Goal: Task Accomplishment & Management: Manage account settings

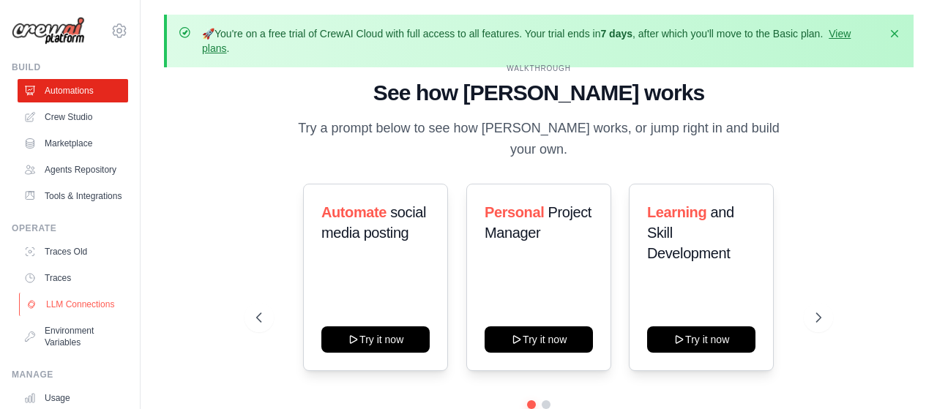
click at [90, 314] on link "LLM Connections" at bounding box center [74, 304] width 111 height 23
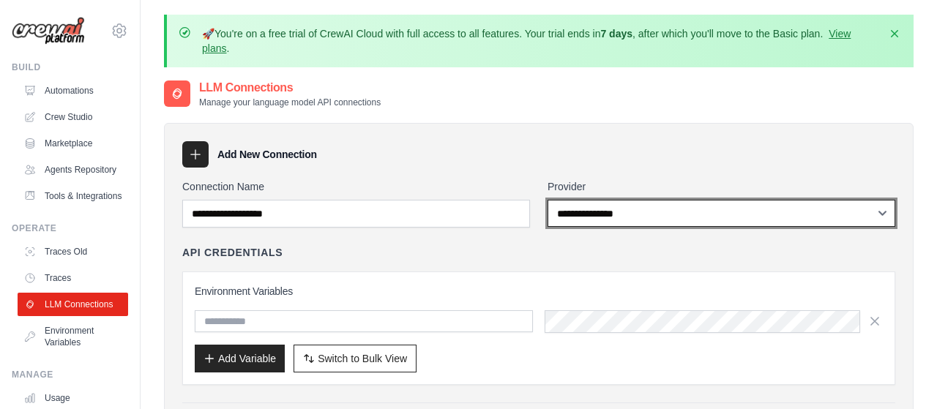
click at [548, 200] on select "**********" at bounding box center [722, 213] width 348 height 27
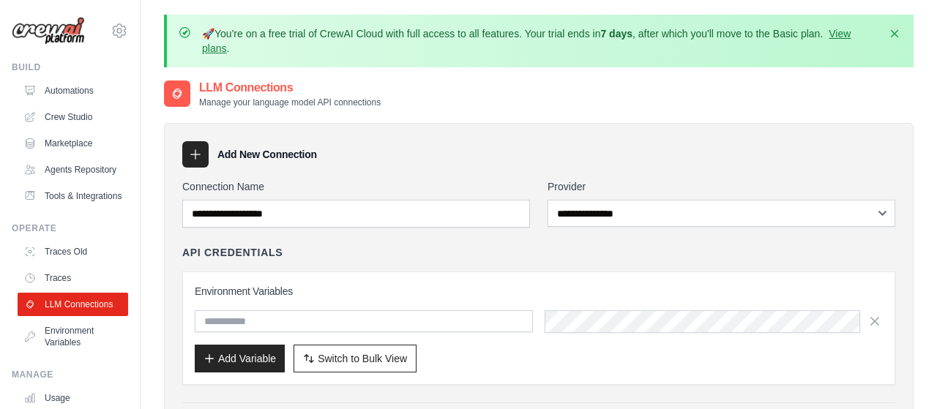
click at [72, 113] on link "Crew Studio" at bounding box center [73, 116] width 111 height 23
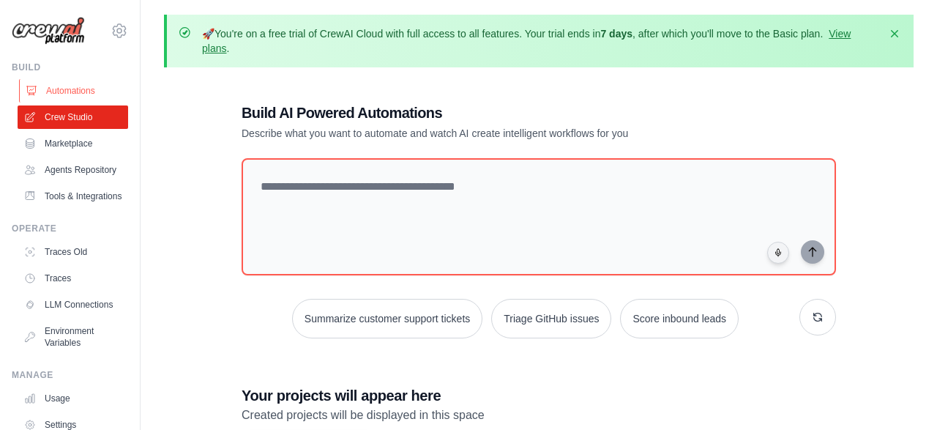
click at [75, 92] on link "Automations" at bounding box center [74, 90] width 111 height 23
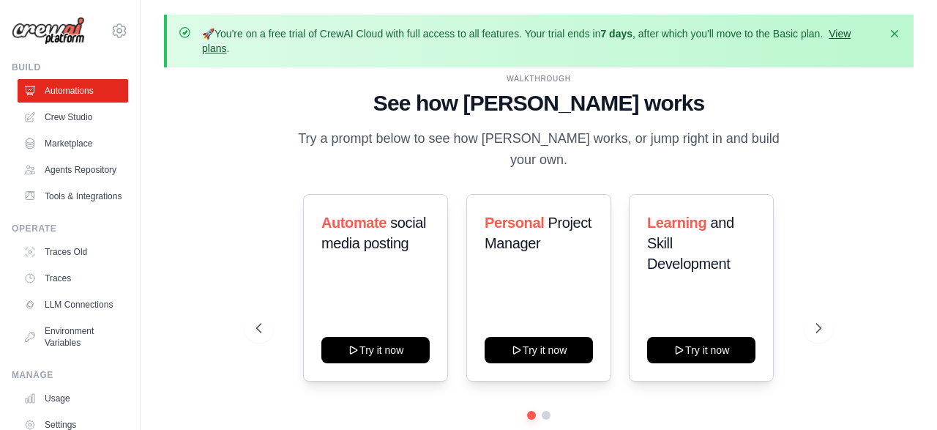
click at [223, 48] on link "View plans" at bounding box center [526, 41] width 649 height 26
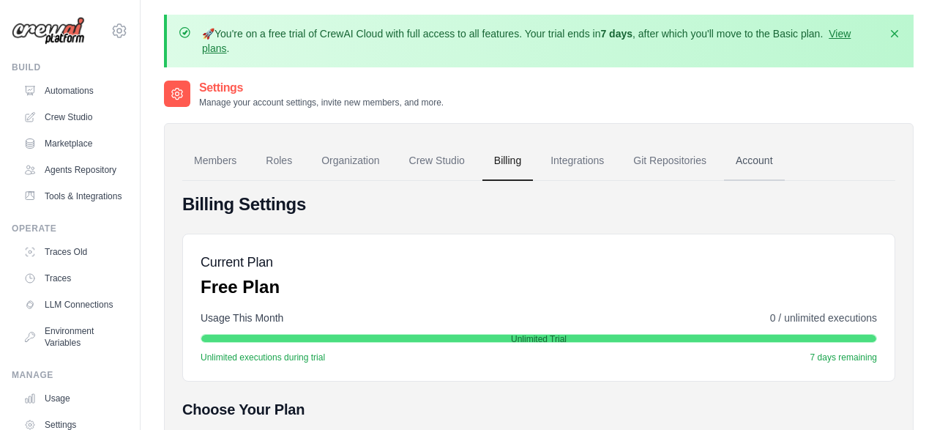
click at [773, 160] on link "Account" at bounding box center [754, 161] width 61 height 40
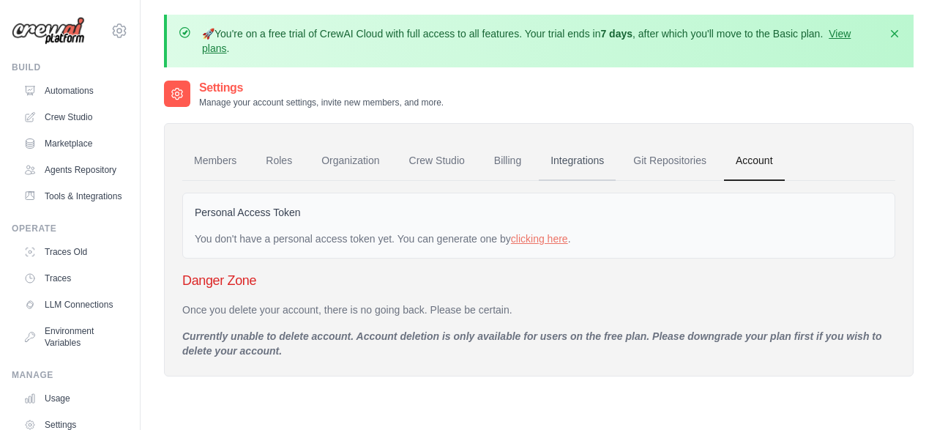
click at [612, 159] on link "Integrations" at bounding box center [577, 161] width 77 height 40
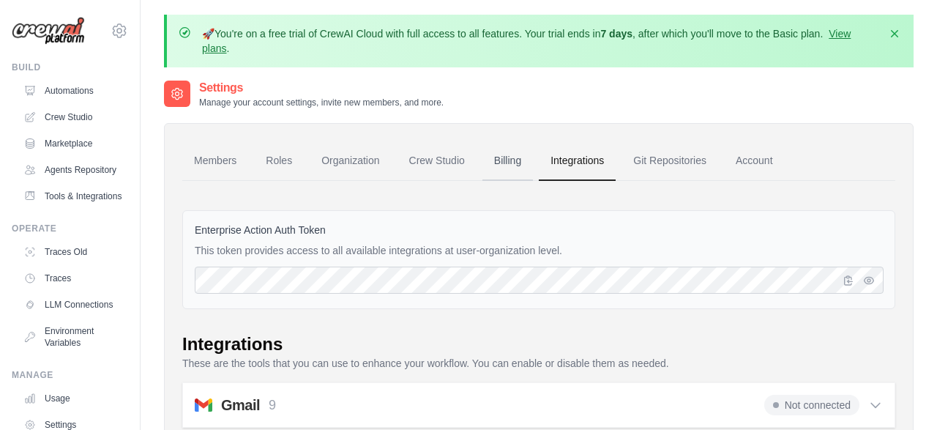
click at [526, 163] on link "Billing" at bounding box center [508, 161] width 51 height 40
